Goal: Task Accomplishment & Management: Use online tool/utility

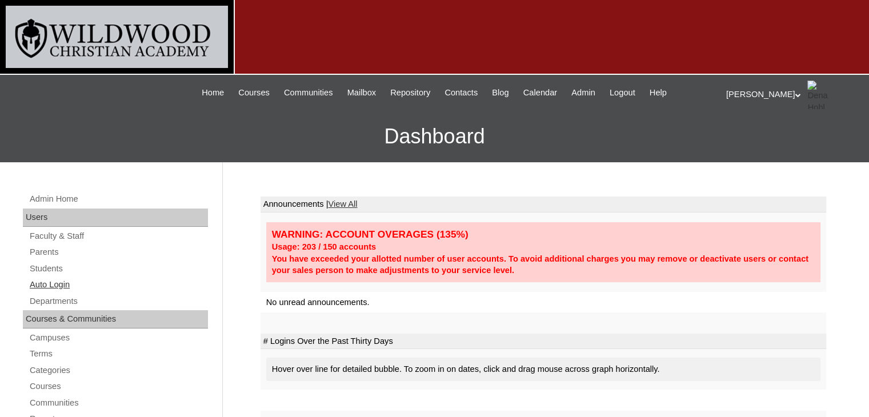
click at [50, 279] on link "Auto Login" at bounding box center [118, 285] width 179 height 14
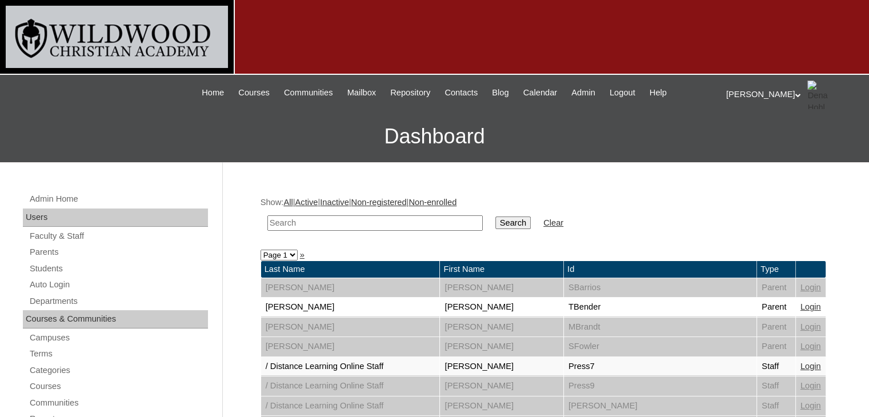
click at [283, 225] on input "text" at bounding box center [374, 222] width 215 height 15
type input "[PERSON_NAME]"
click at [496, 217] on input "Search" at bounding box center [513, 223] width 35 height 13
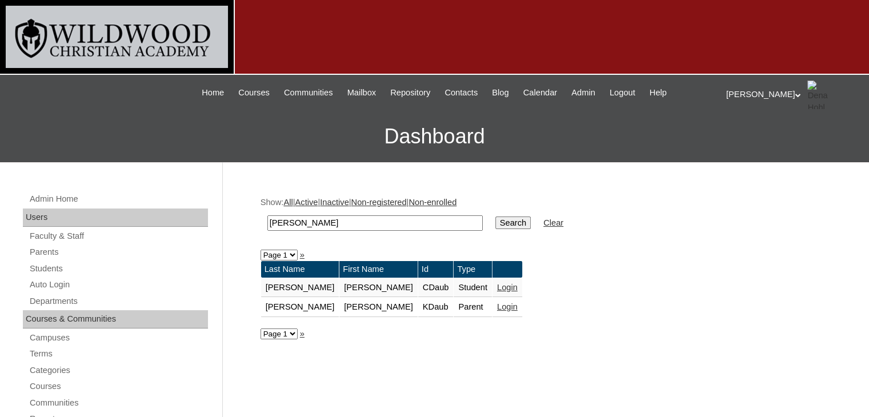
click at [497, 287] on link "Login" at bounding box center [507, 287] width 21 height 9
